Goal: Check status: Check status

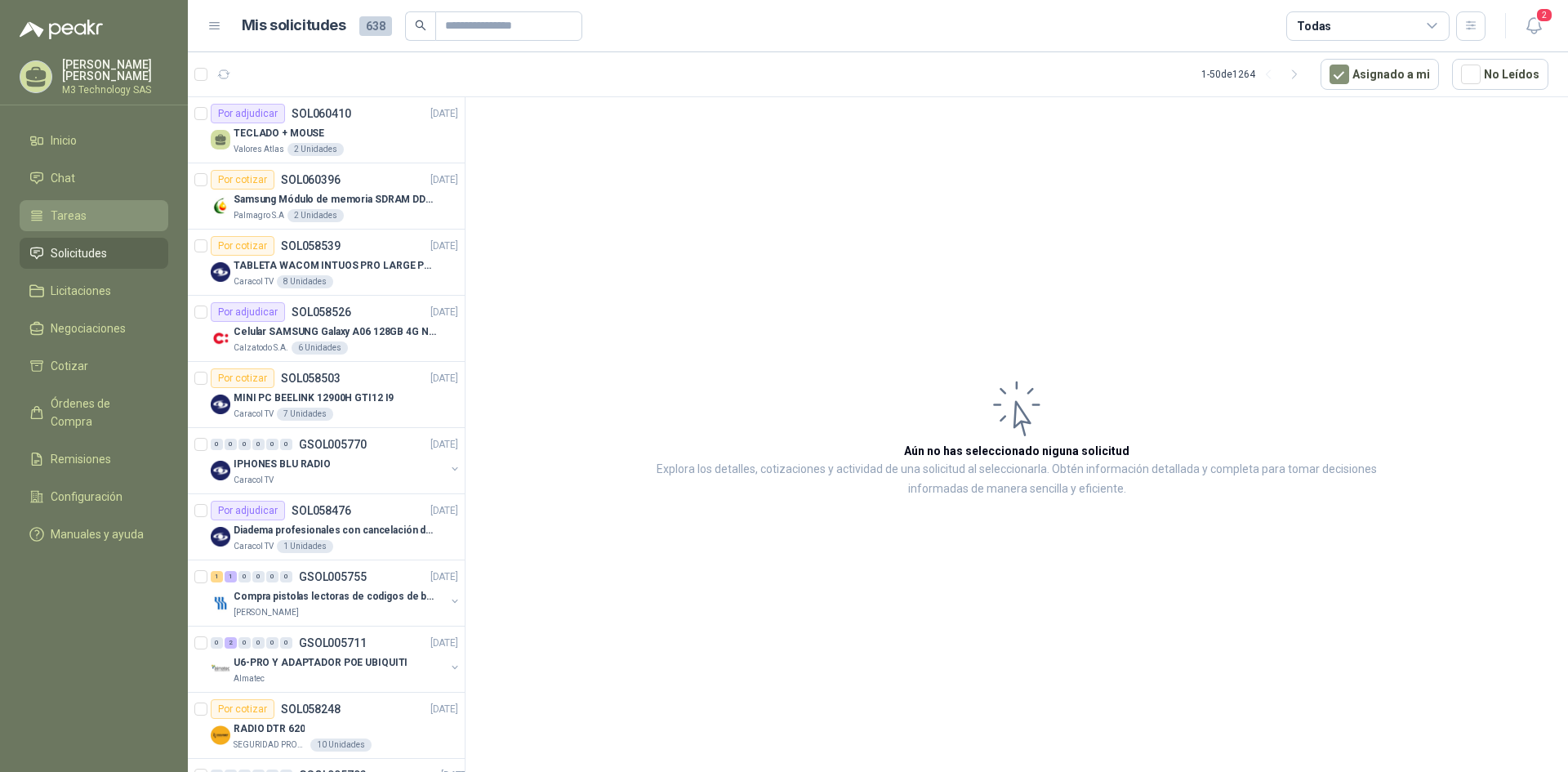
click at [65, 211] on span "Tareas" at bounding box center [68, 215] width 36 height 18
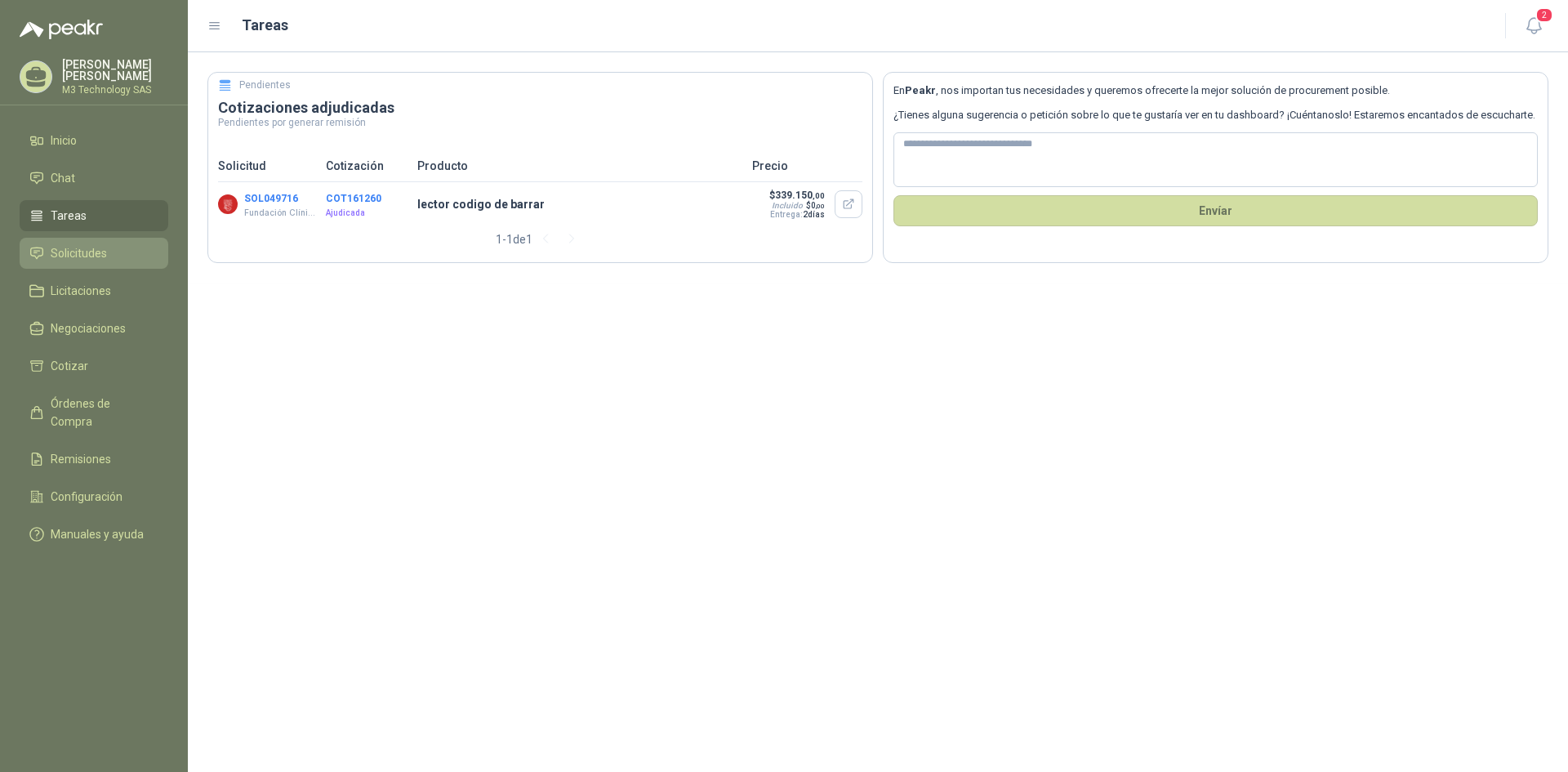
click at [94, 249] on span "Solicitudes" at bounding box center [79, 253] width 56 height 18
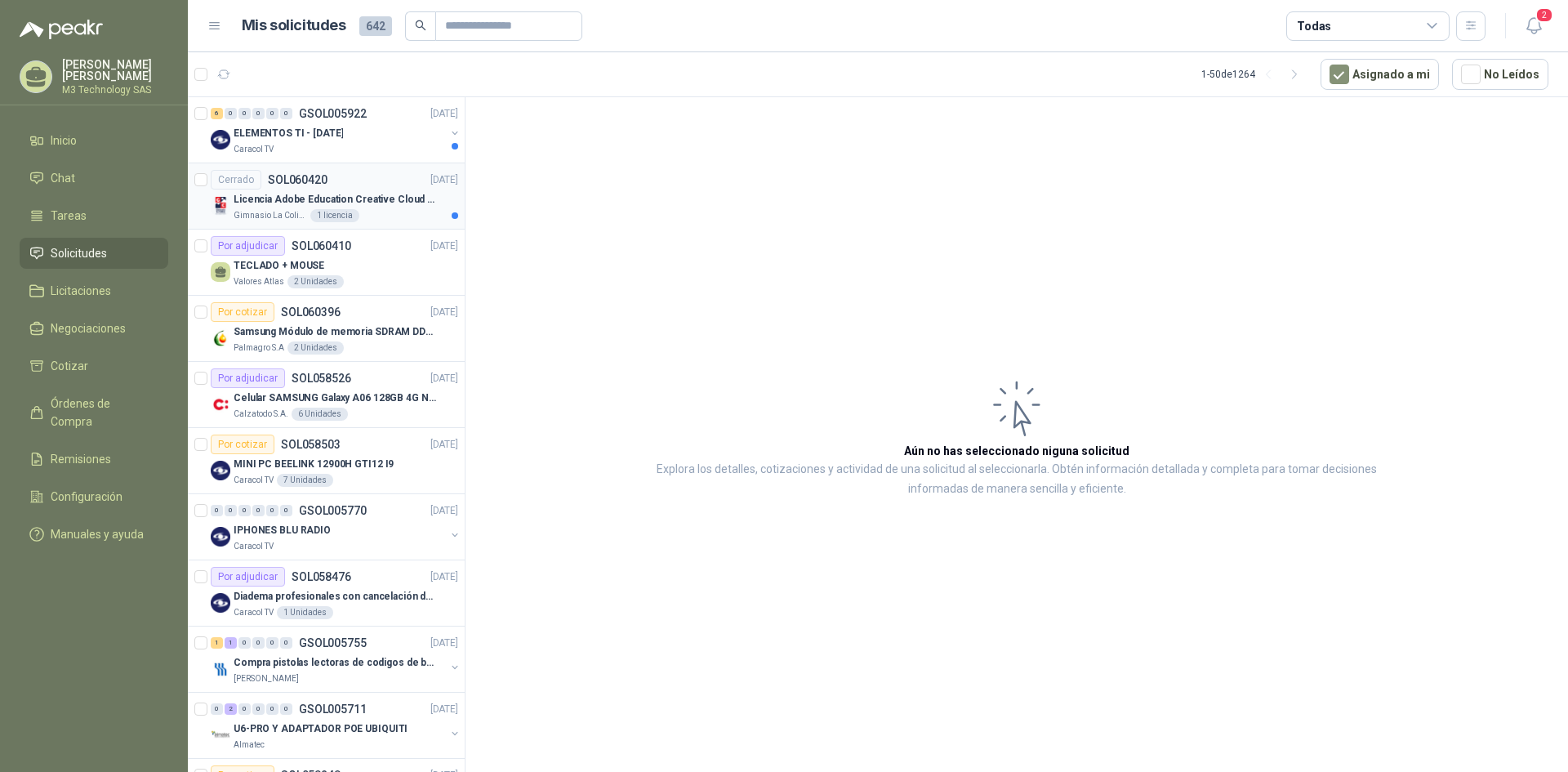
click at [386, 220] on div "Gimnasio La Colina 1 licencia" at bounding box center [346, 215] width 225 height 13
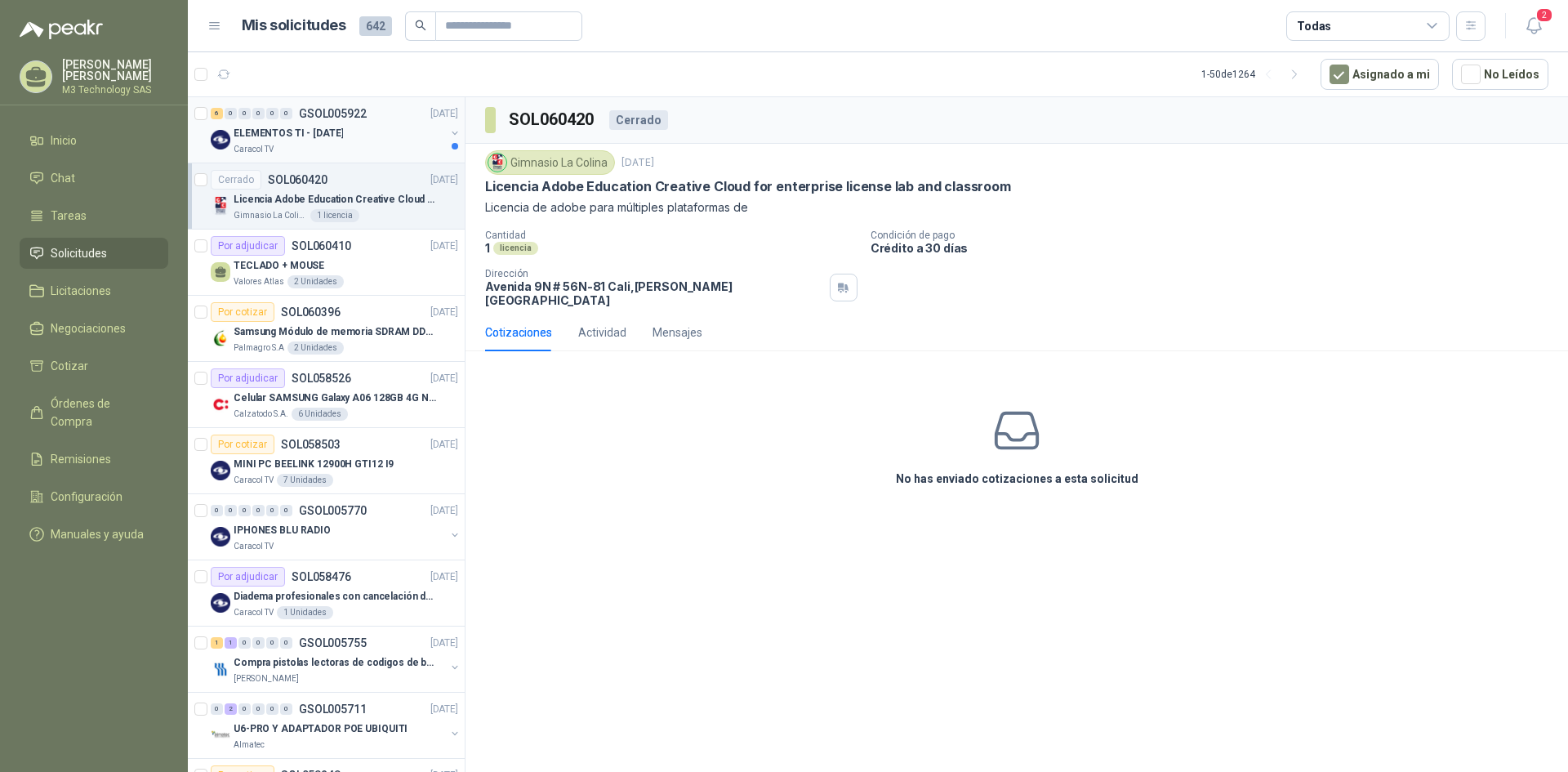
click at [363, 150] on div "Caracol TV" at bounding box center [339, 148] width 211 height 13
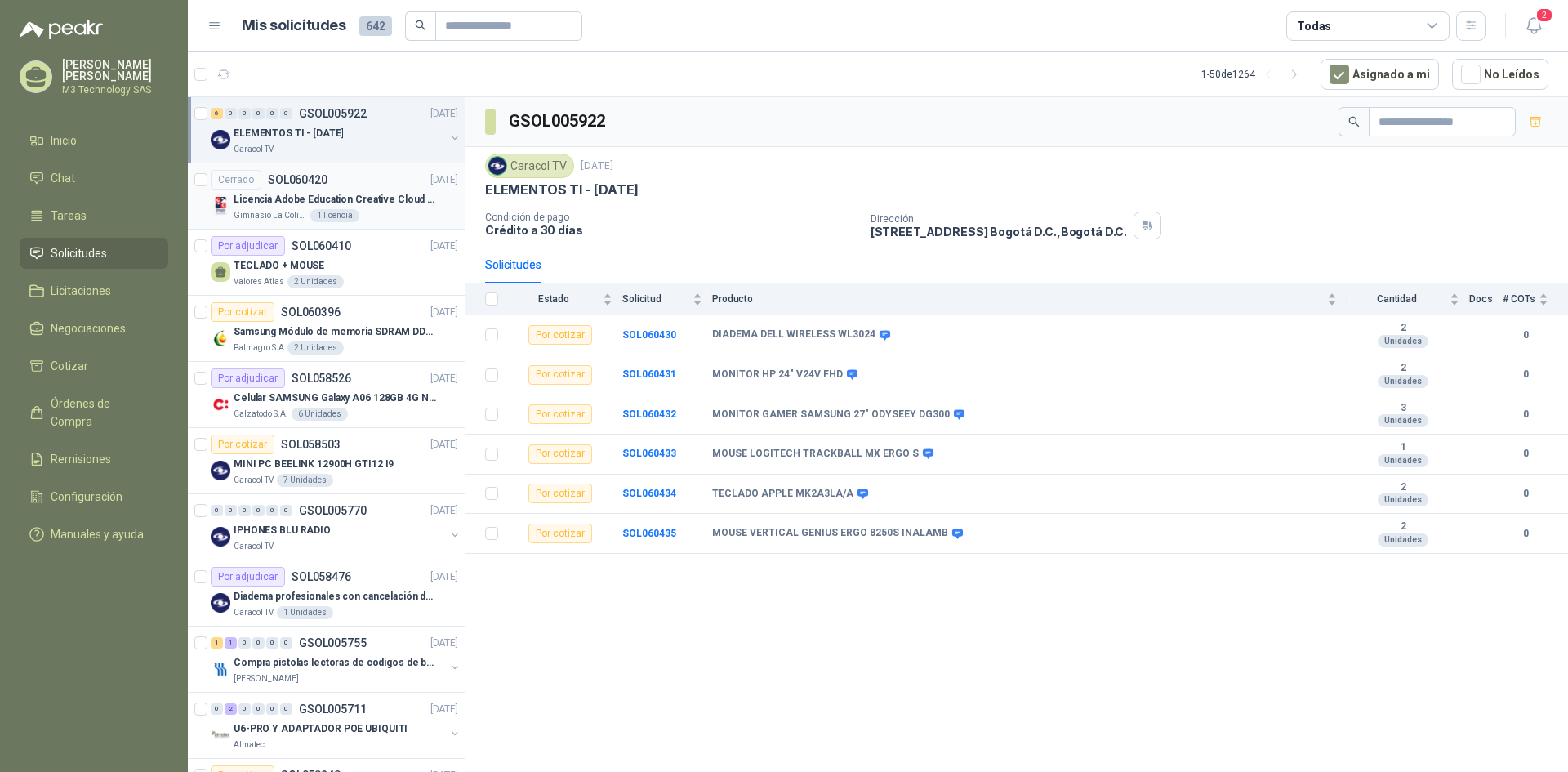
click at [373, 189] on div "Licencia Adobe Education Creative Cloud for enterprise license lab and classroom" at bounding box center [346, 199] width 225 height 19
